Goal: Check status

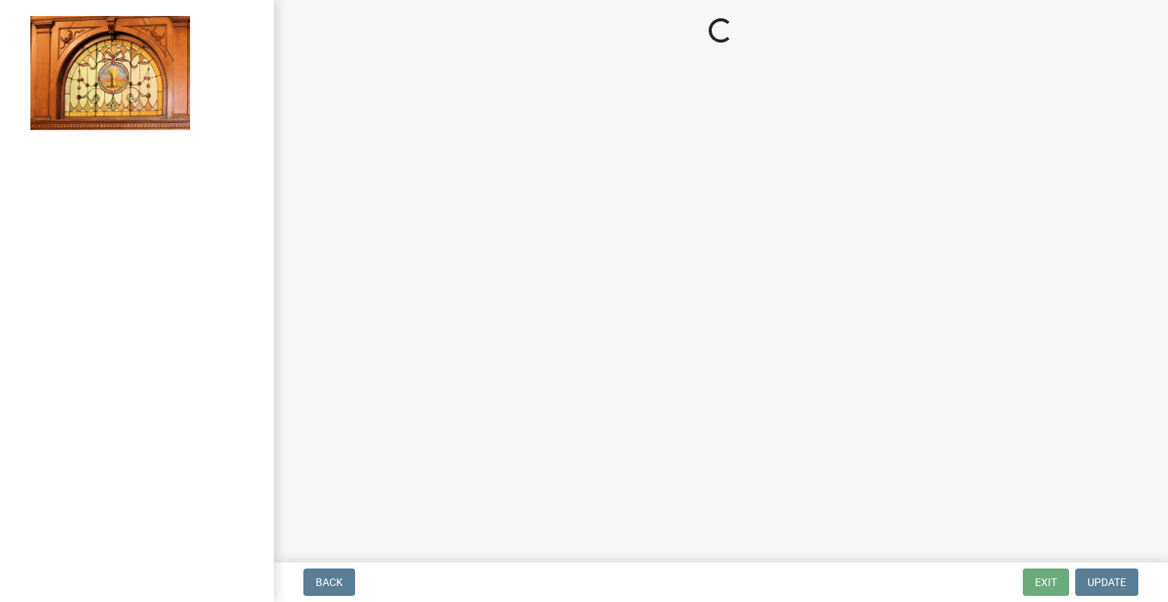
select select "62bb873c-c571-4454-ac8a-8c216551e2a3"
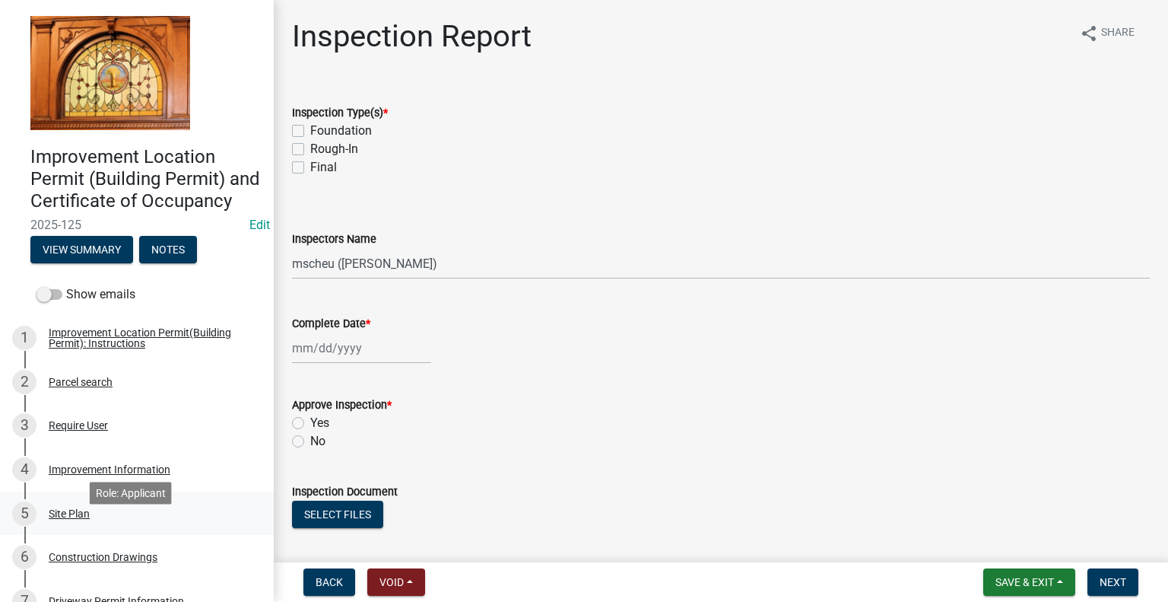
click at [66, 519] on div "Site Plan" at bounding box center [69, 513] width 41 height 11
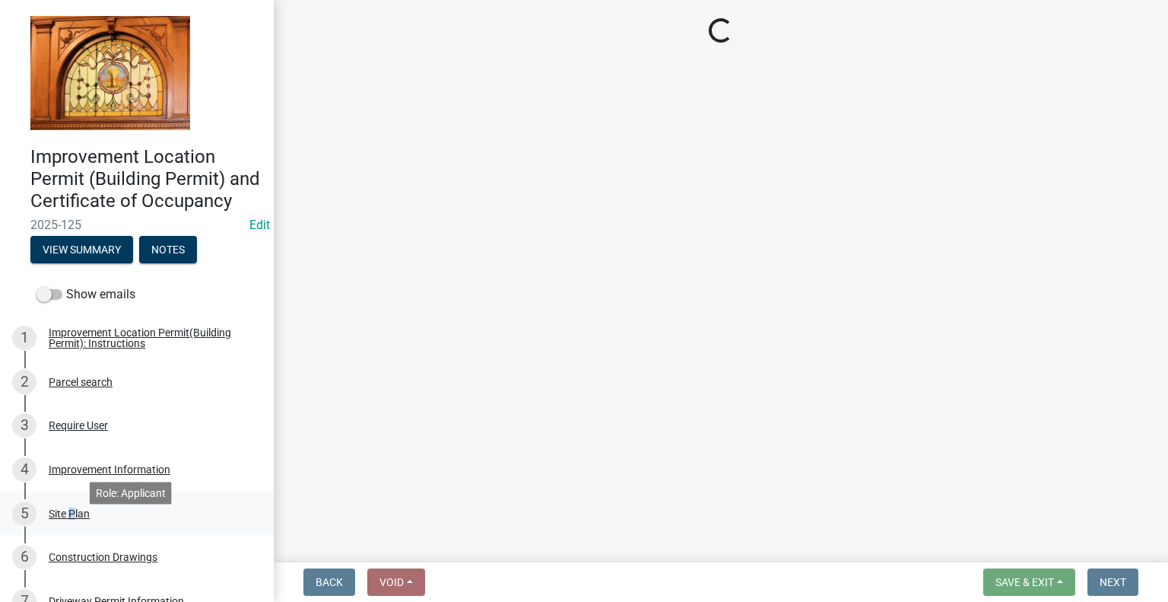
click at [66, 519] on div "Site Plan" at bounding box center [69, 513] width 41 height 11
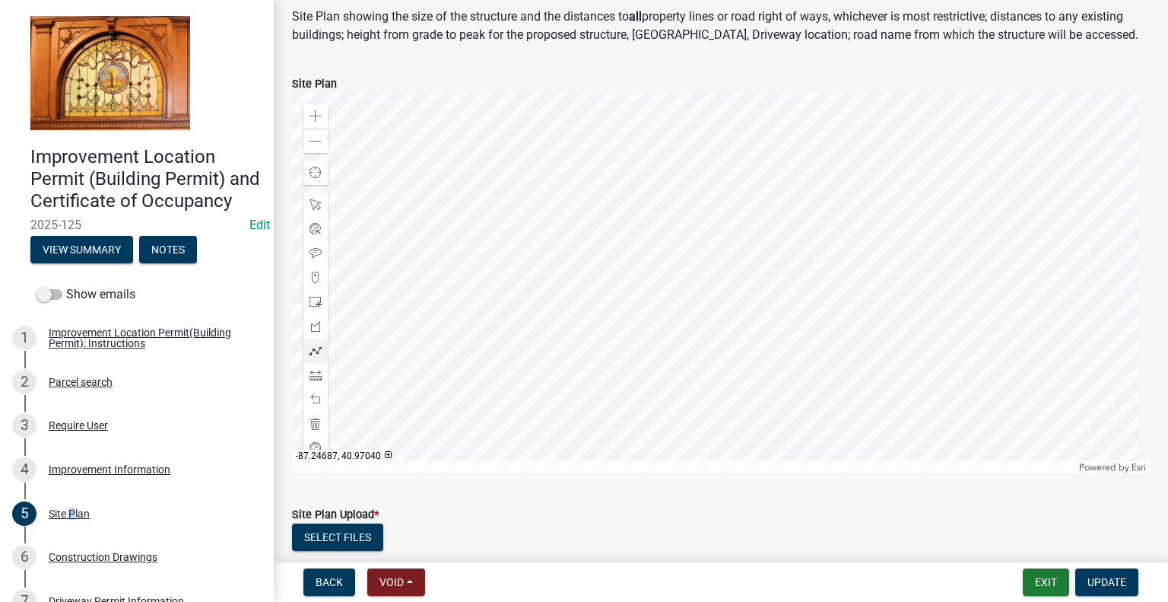
scroll to position [234, 0]
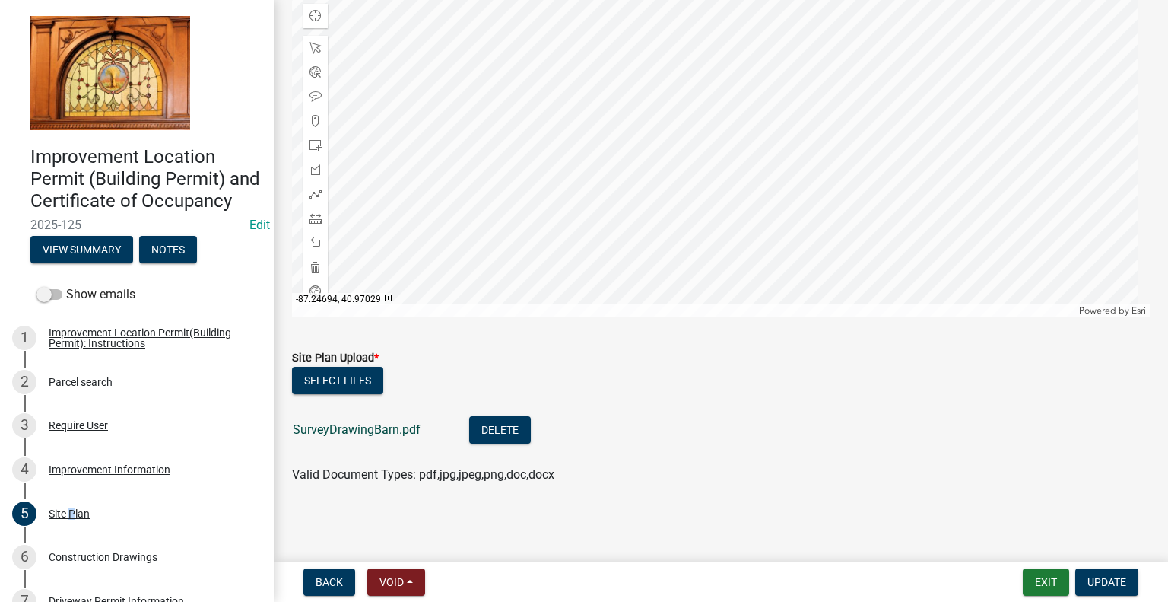
click at [345, 430] on link "SurveyDrawingBarn.pdf" at bounding box center [357, 429] width 128 height 14
click at [636, 142] on div at bounding box center [721, 126] width 858 height 380
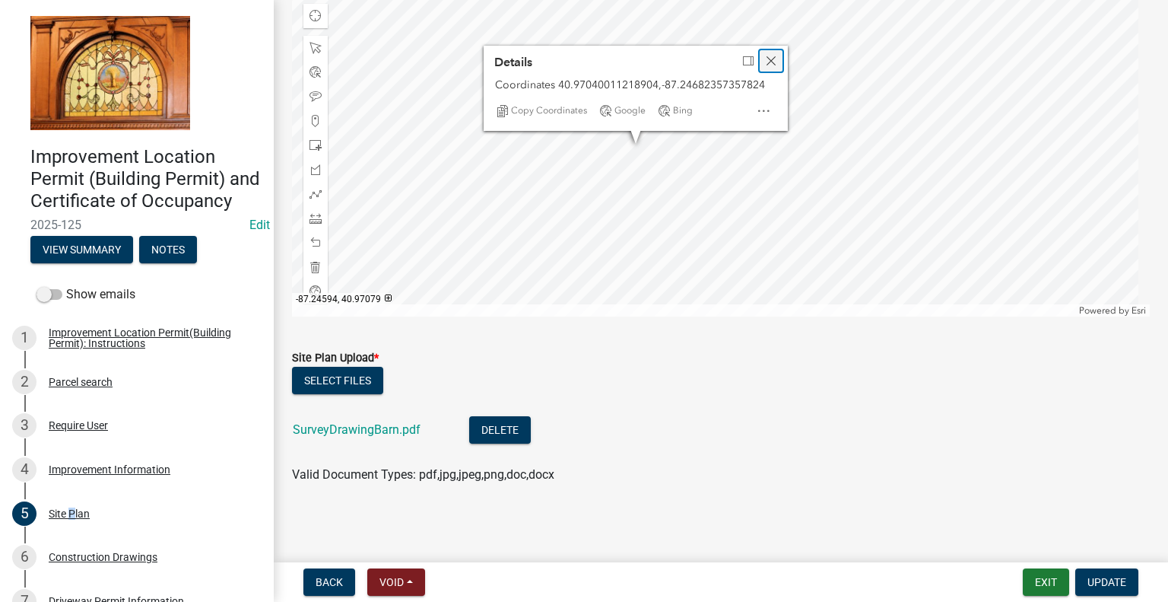
click at [772, 62] on span "Close" at bounding box center [771, 61] width 12 height 12
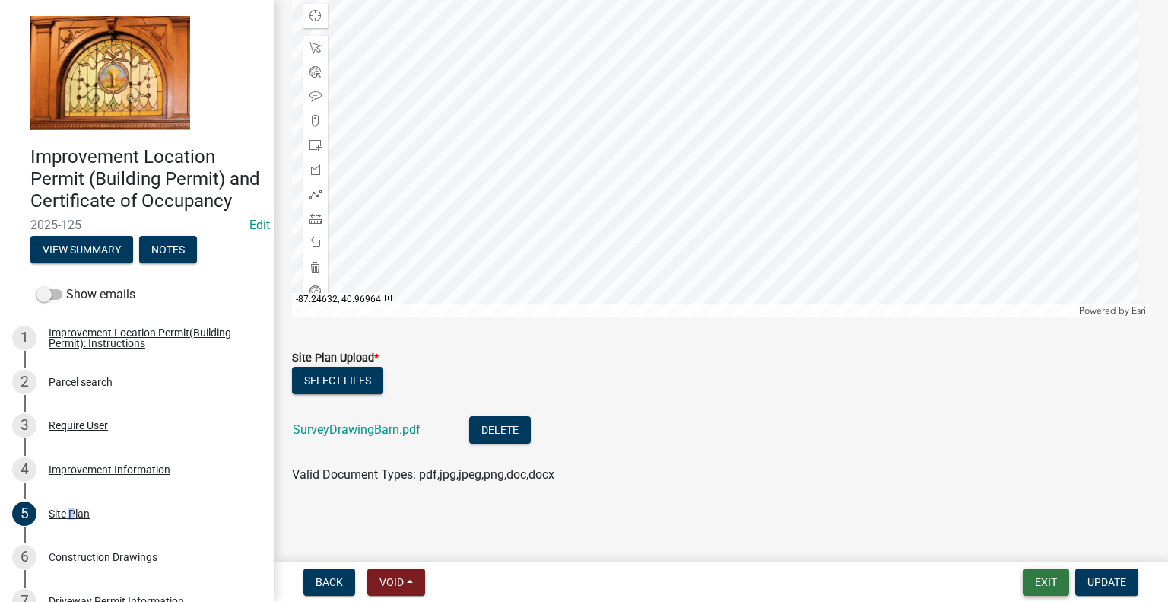
click at [1046, 583] on button "Exit" at bounding box center [1046, 581] width 46 height 27
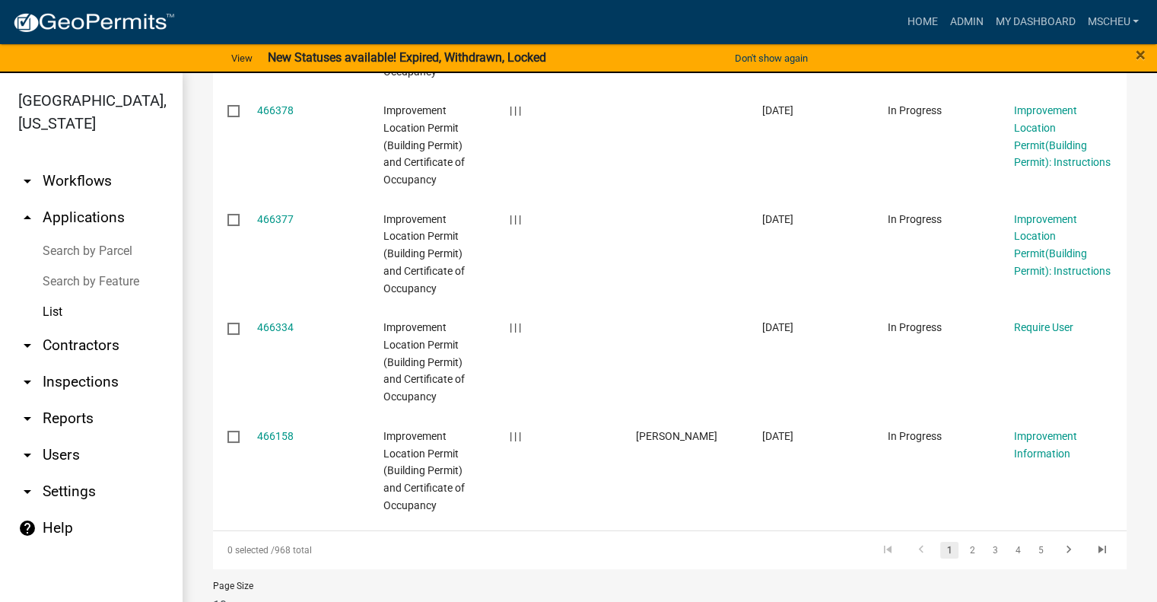
scroll to position [966, 0]
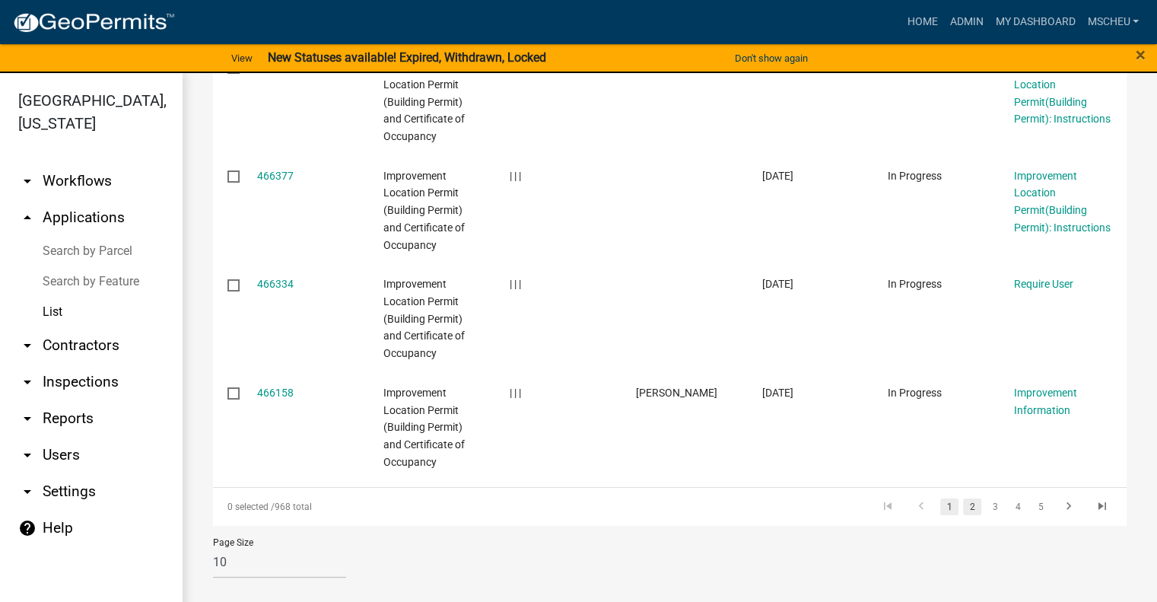
click at [963, 506] on link "2" at bounding box center [972, 506] width 18 height 17
